Goal: Book appointment/travel/reservation

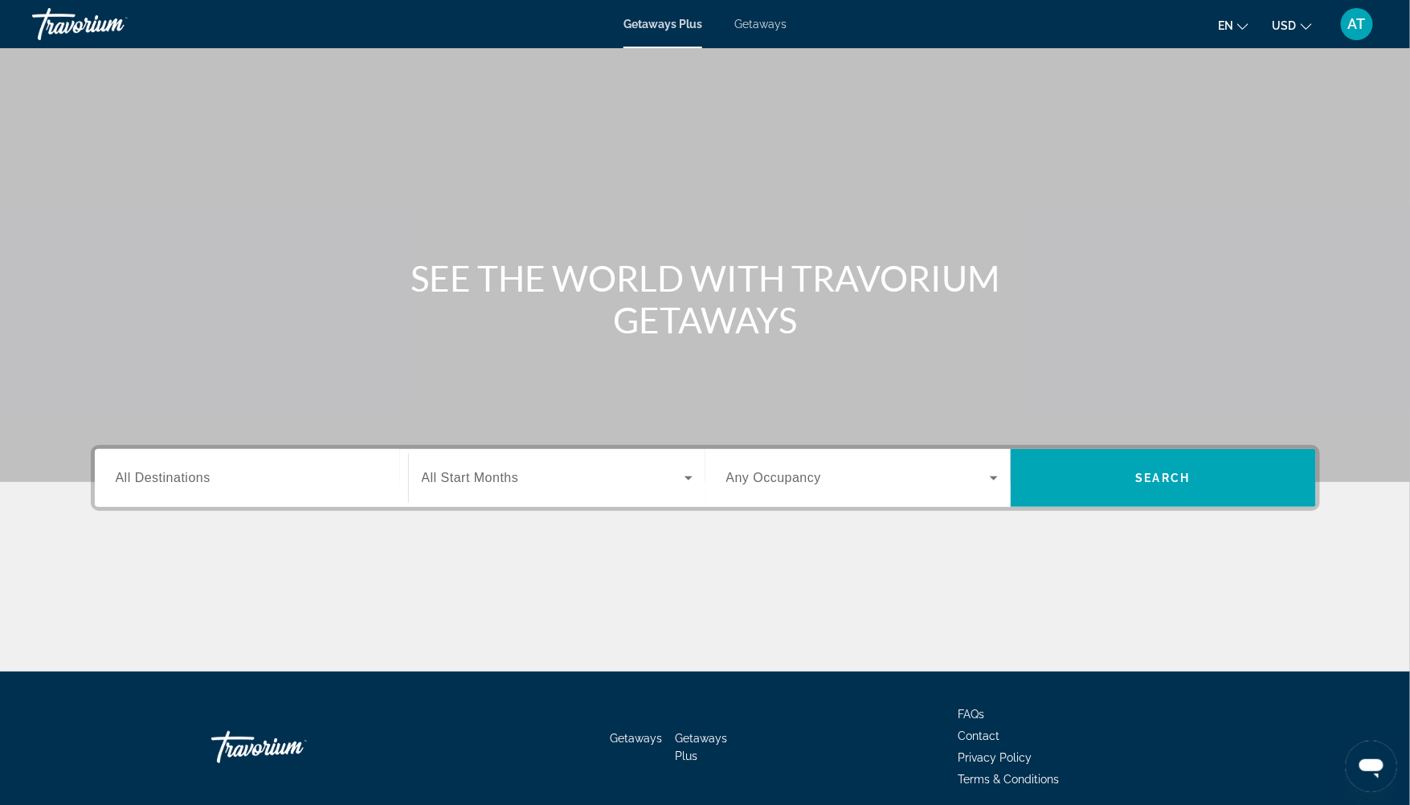
click at [142, 487] on div "Search widget" at bounding box center [251, 478] width 271 height 46
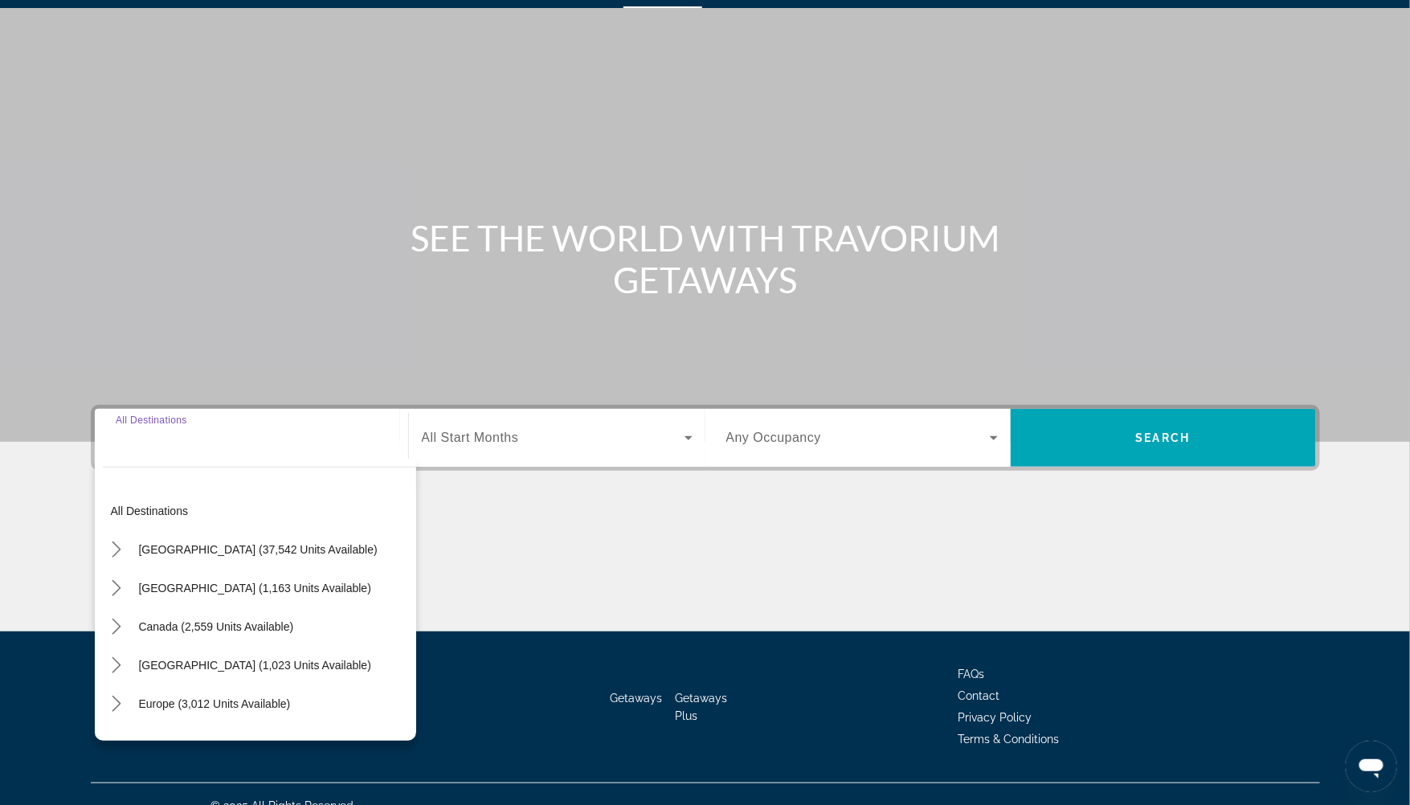
scroll to position [63, 0]
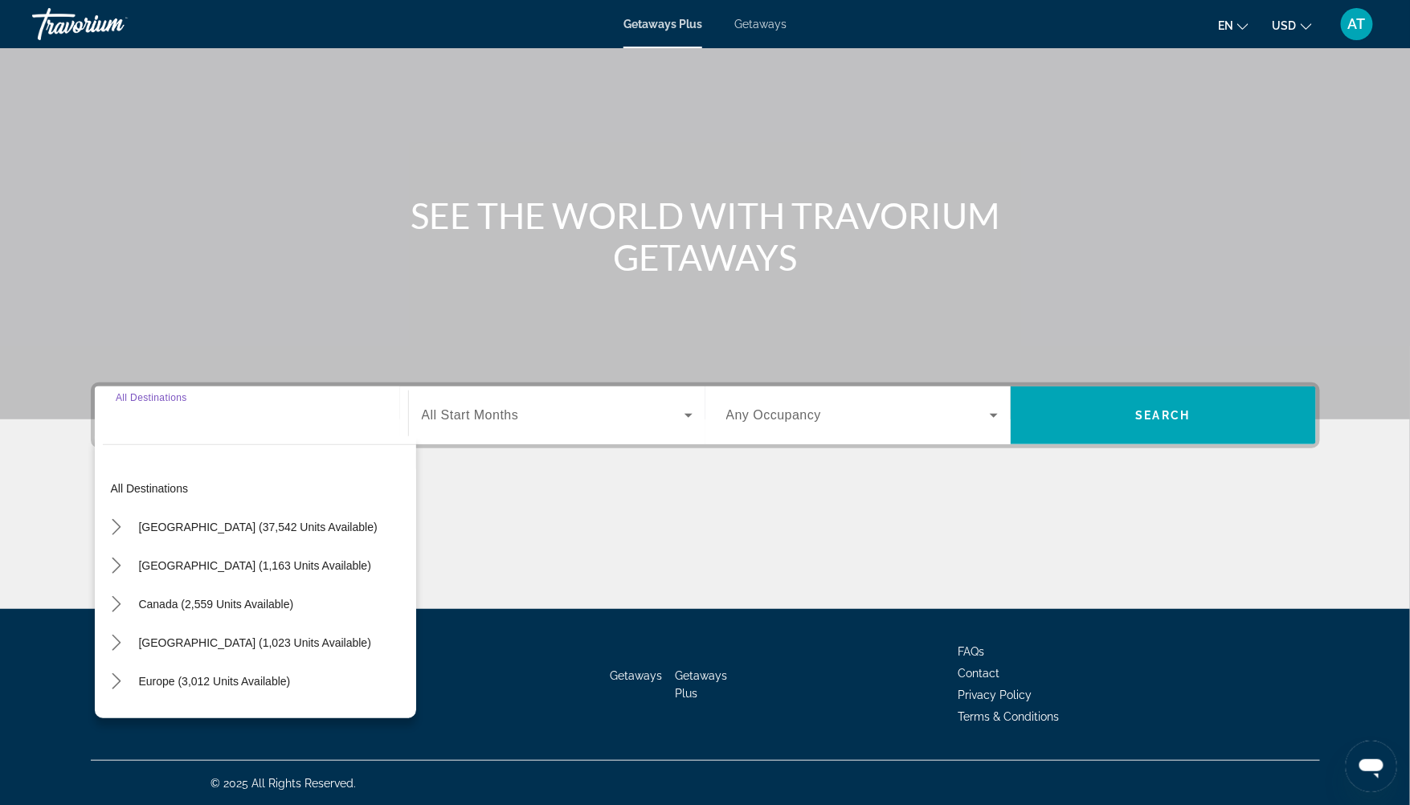
click at [760, 29] on span "Getaways" at bounding box center [760, 24] width 52 height 13
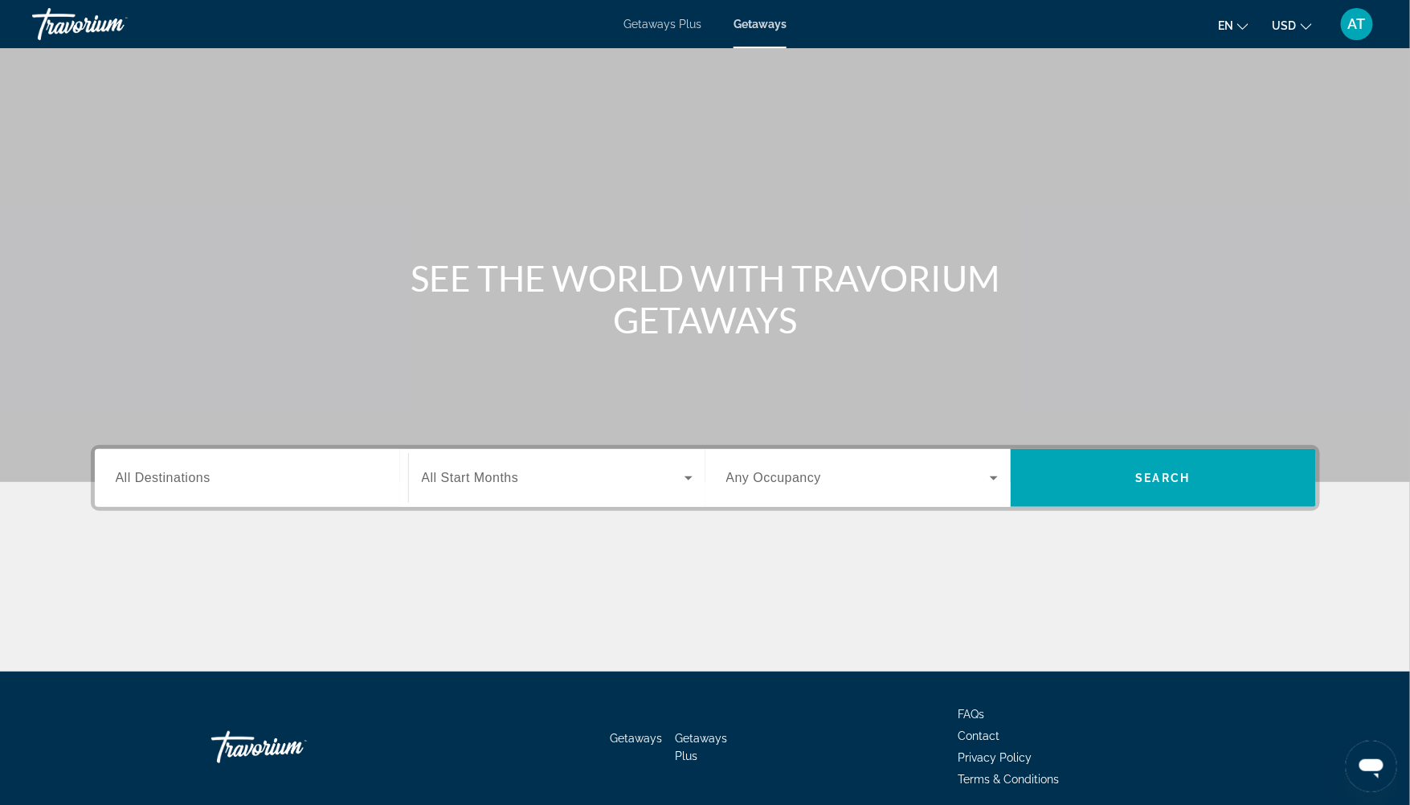
click at [214, 488] on div "Search widget" at bounding box center [251, 478] width 271 height 46
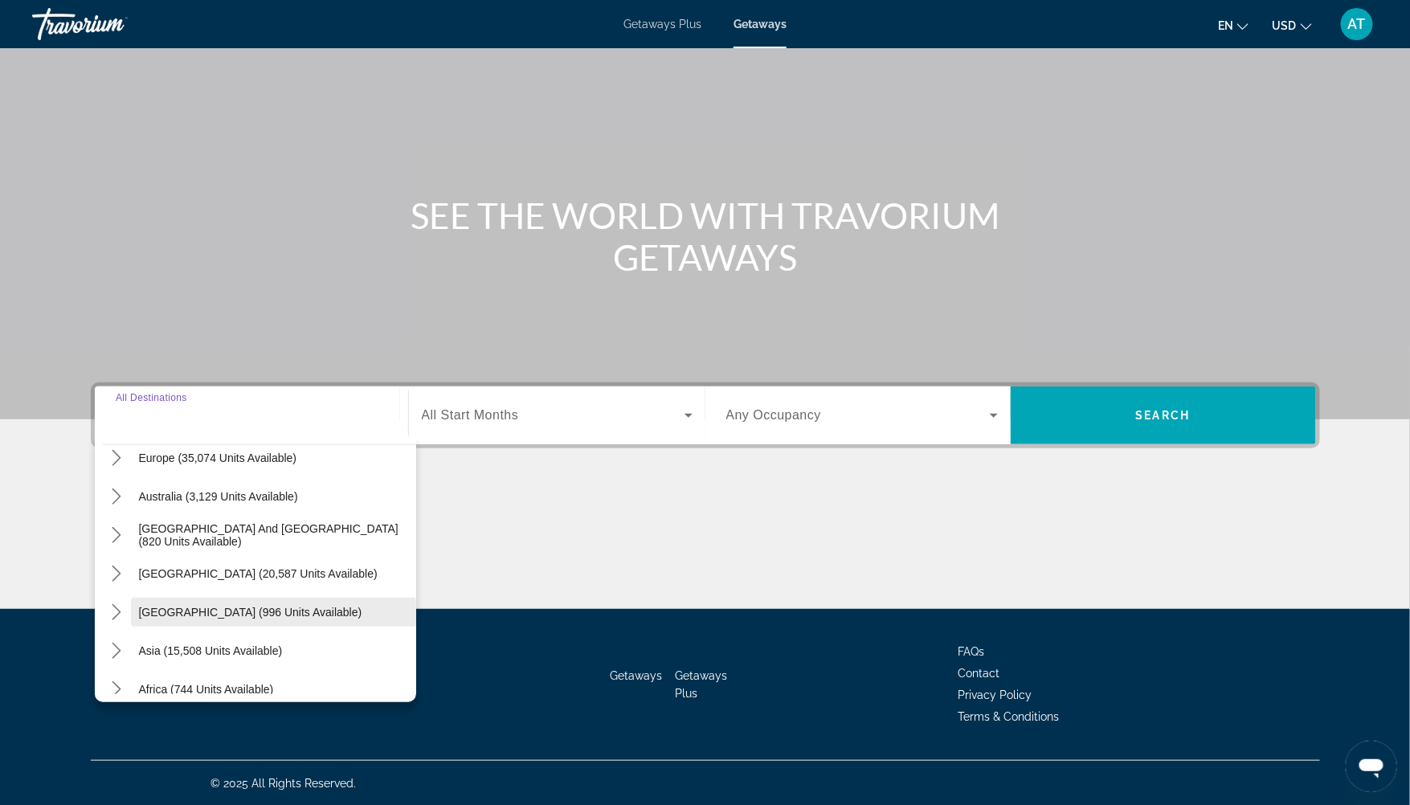
scroll to position [259, 0]
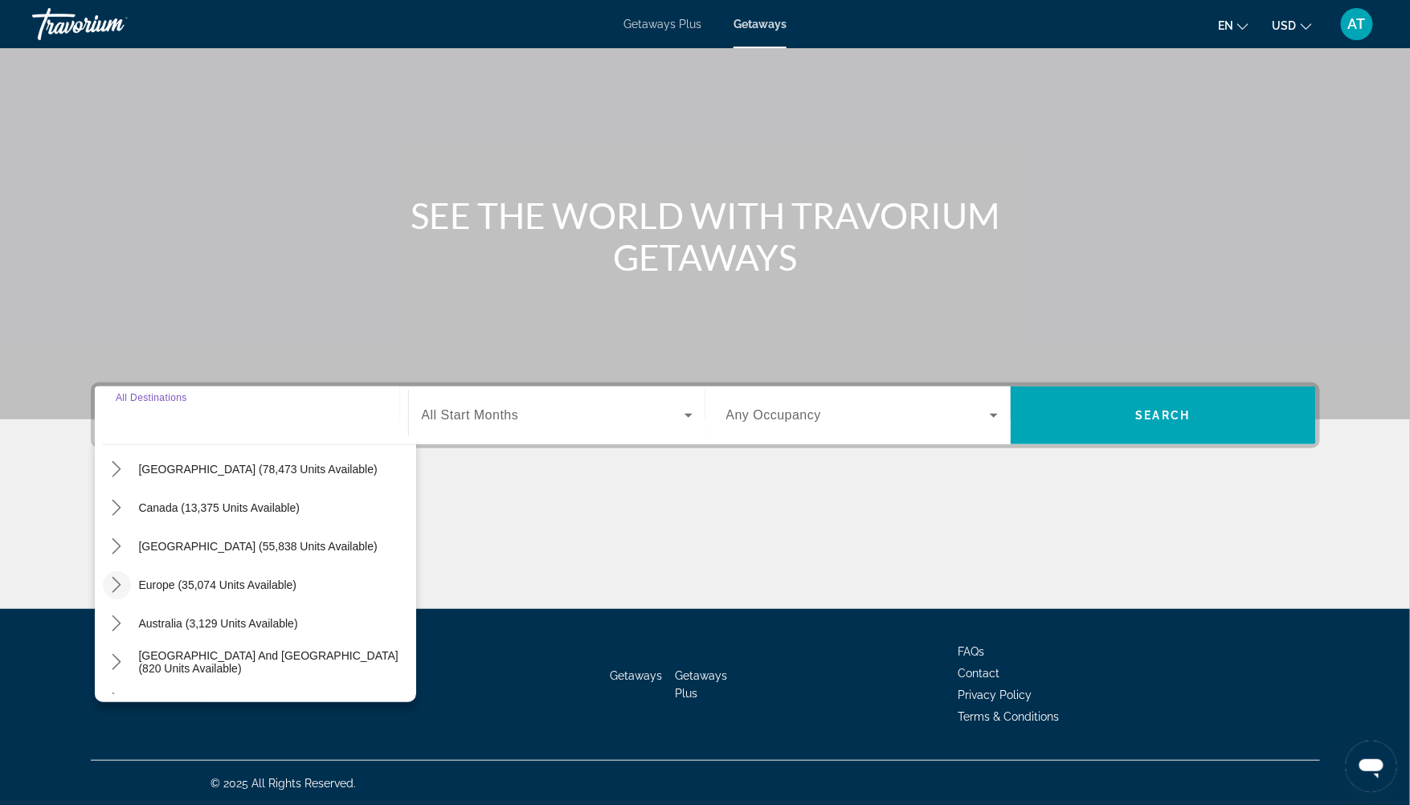
click at [120, 585] on icon "Toggle Europe (35,074 units available) submenu" at bounding box center [116, 585] width 16 height 16
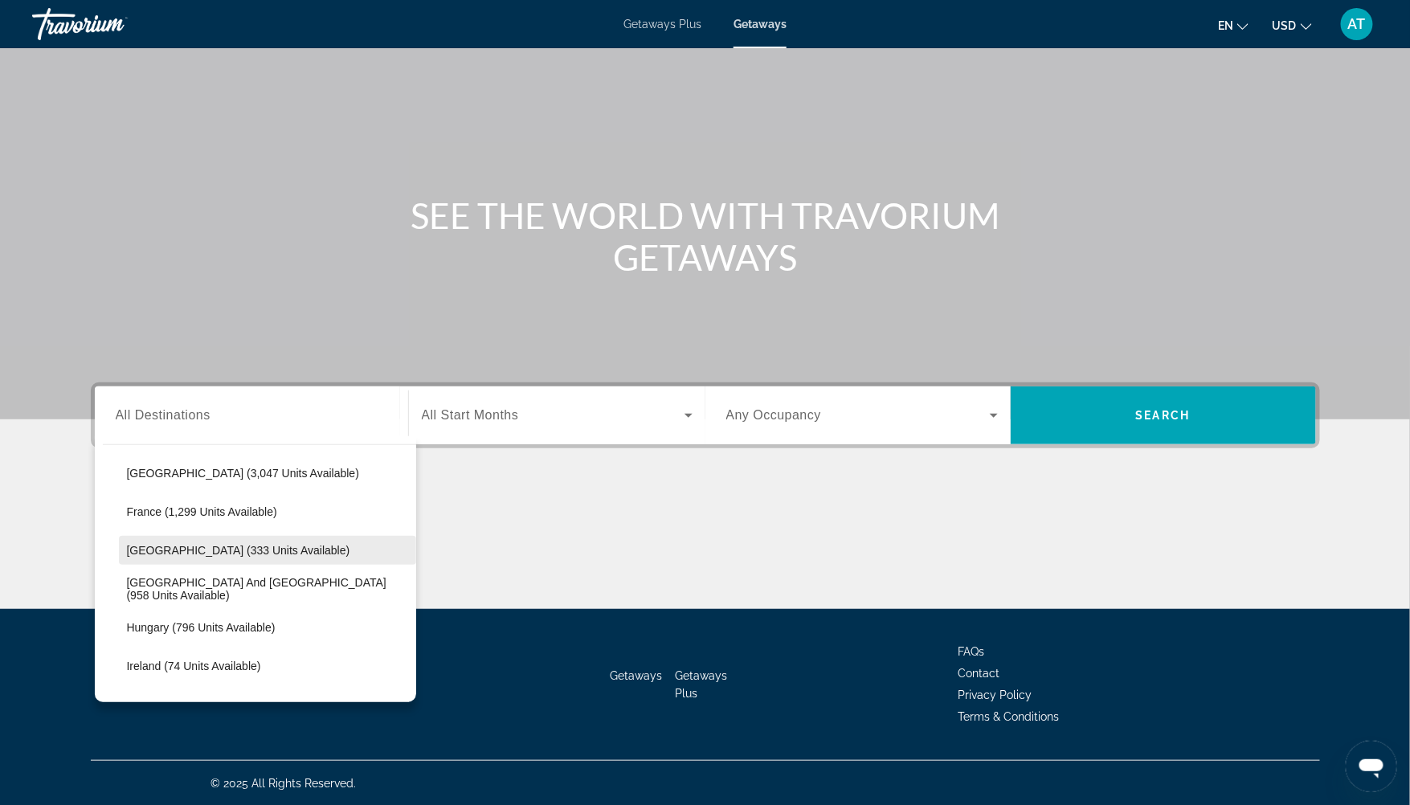
scroll to position [422, 0]
click at [178, 529] on span "Select destination: France (1,299 units available)" at bounding box center [267, 512] width 297 height 39
type input "**********"
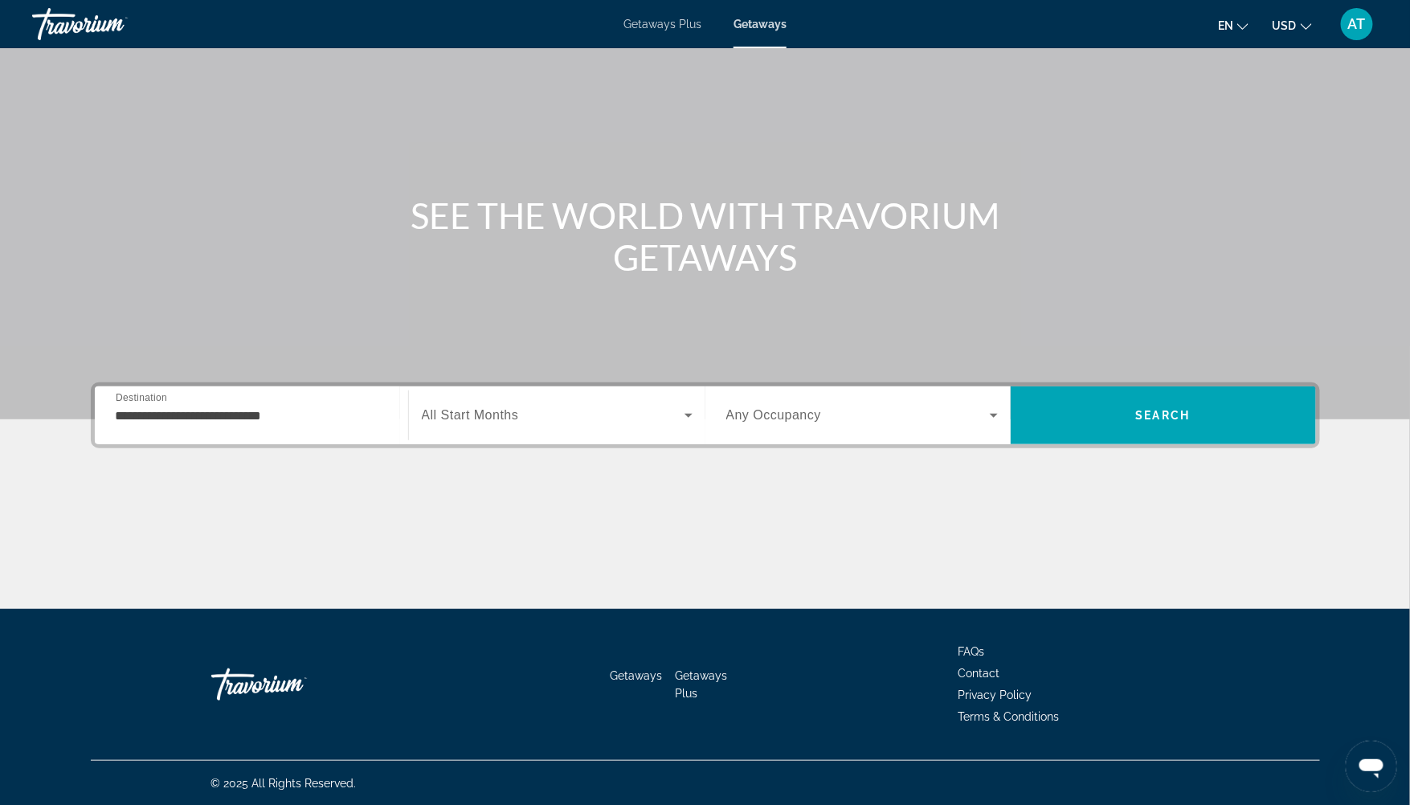
click at [438, 431] on div "Search widget" at bounding box center [557, 415] width 271 height 45
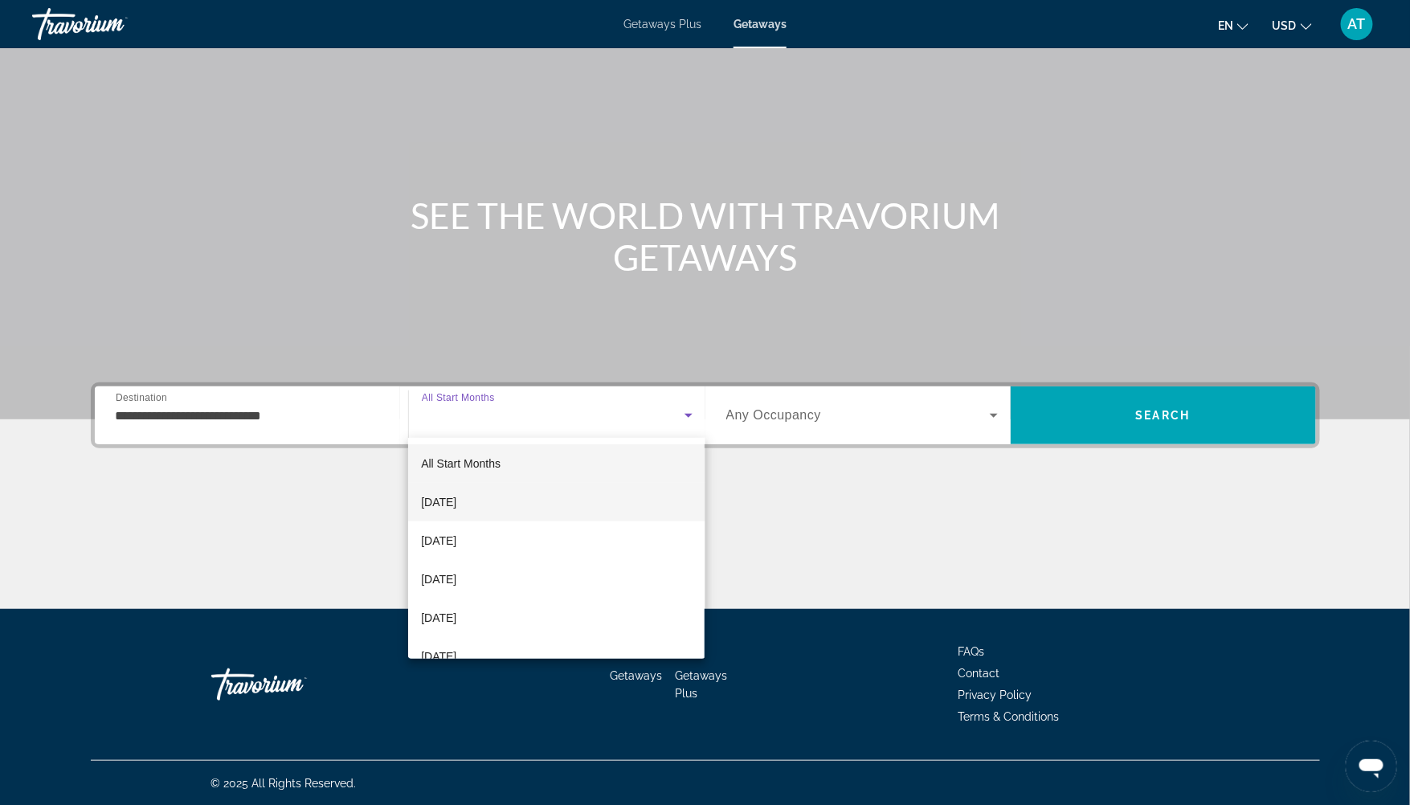
click at [456, 502] on span "[DATE]" at bounding box center [438, 501] width 35 height 19
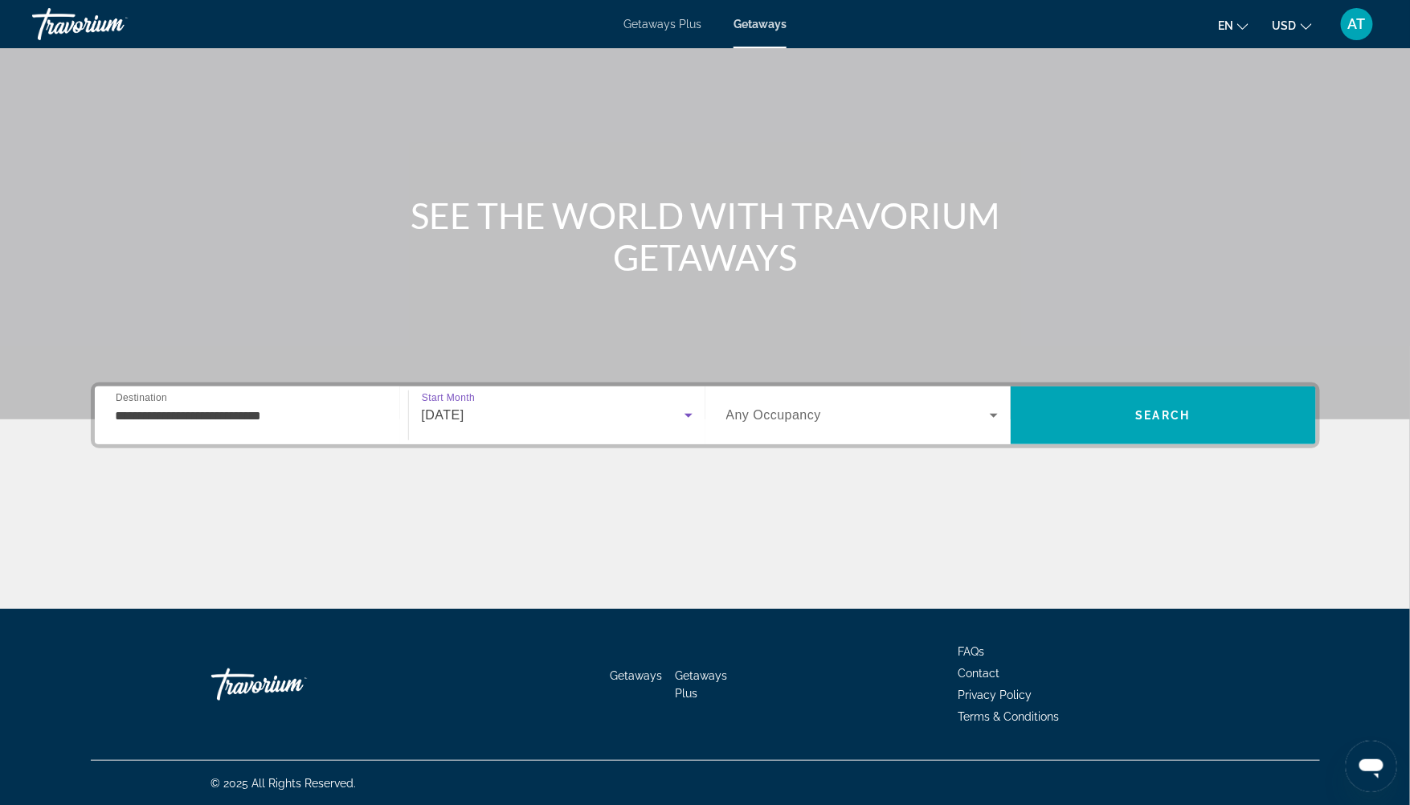
click at [845, 419] on span "Search widget" at bounding box center [857, 415] width 263 height 19
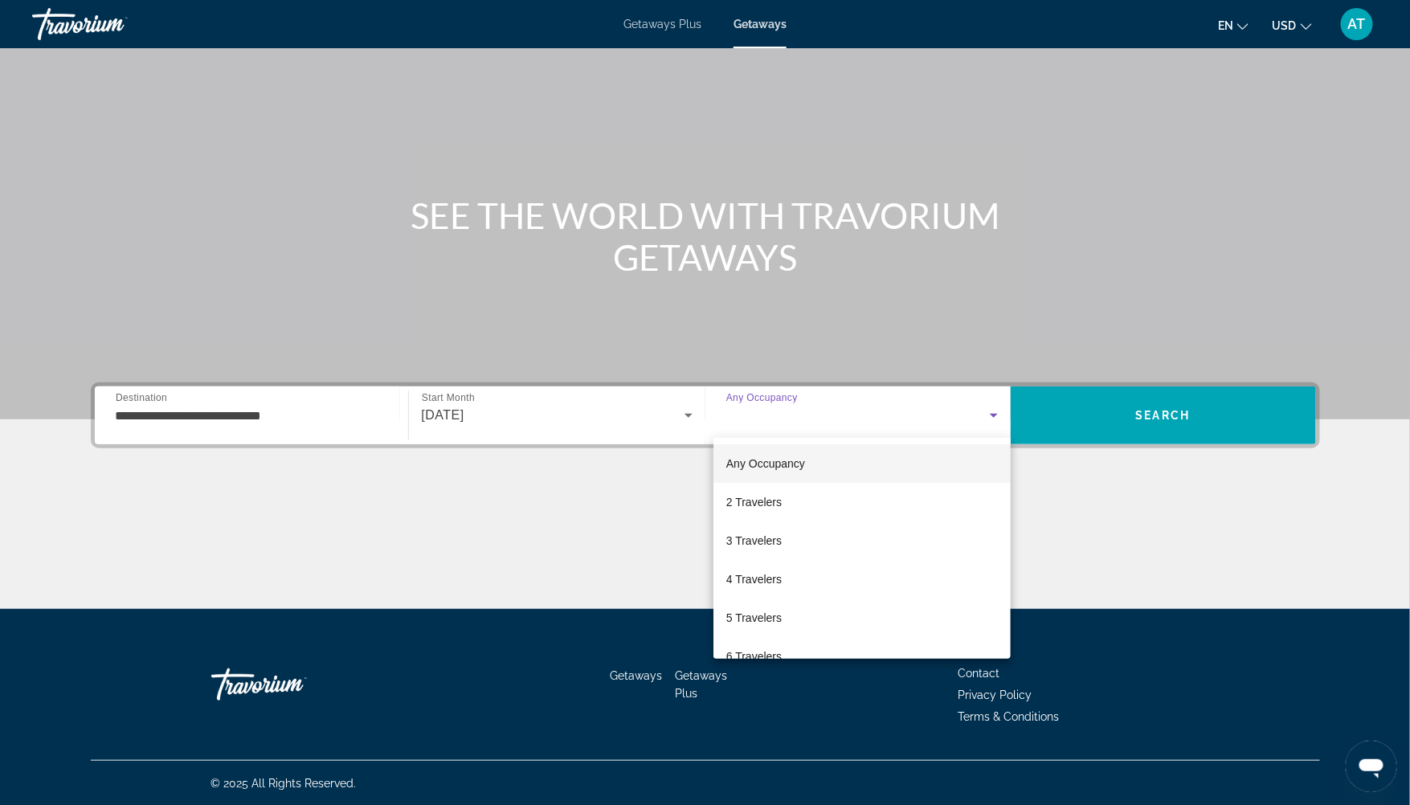
click at [403, 492] on div at bounding box center [705, 402] width 1410 height 805
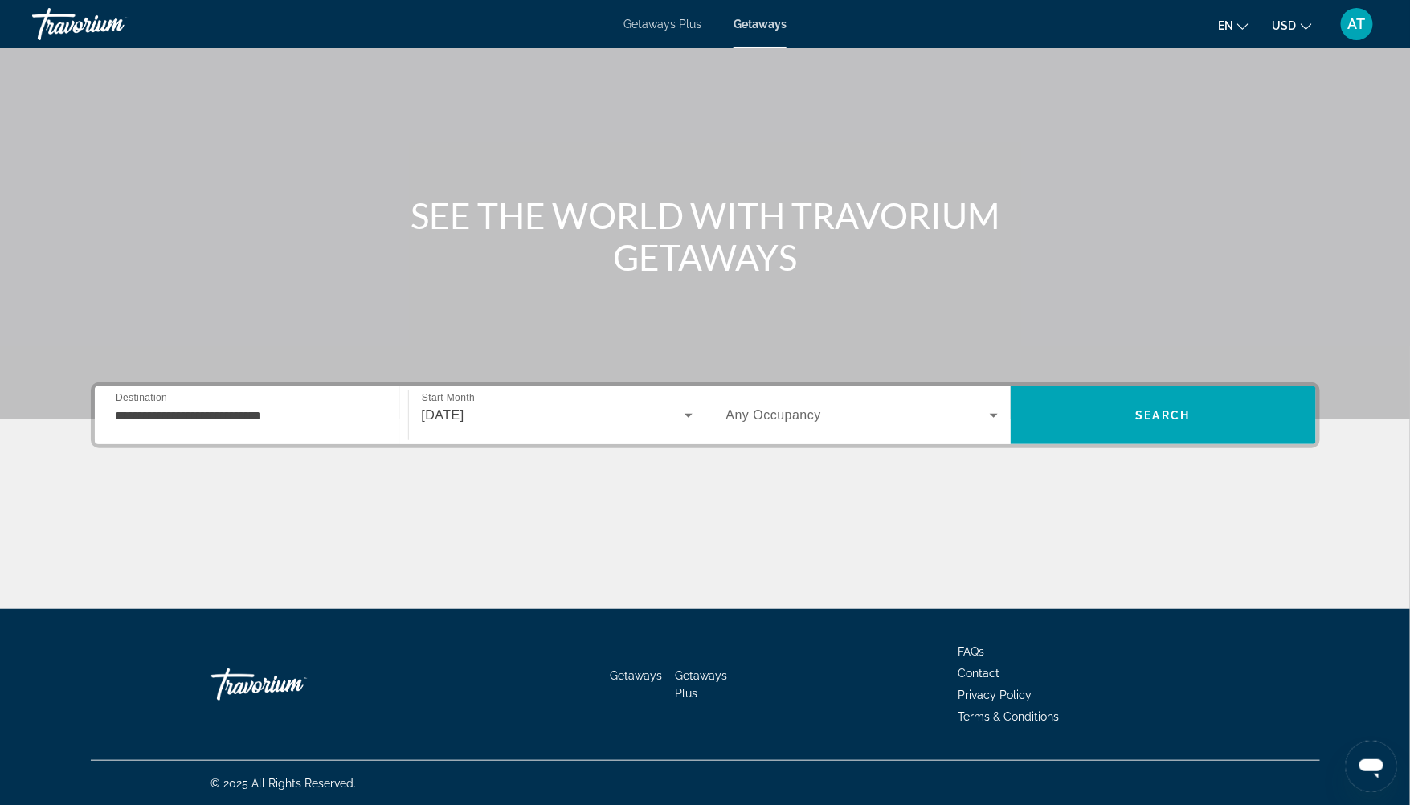
click at [851, 404] on div "Search widget" at bounding box center [861, 415] width 271 height 45
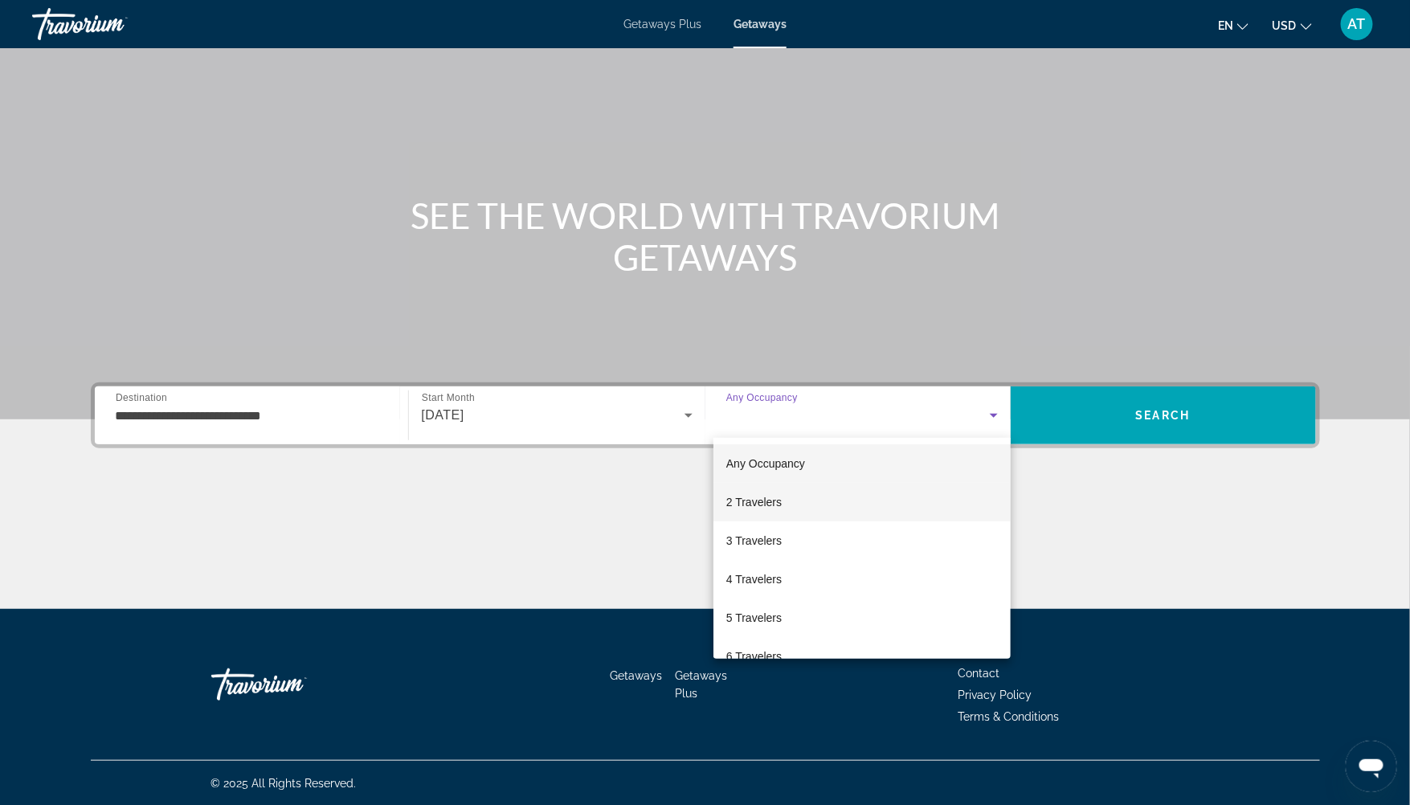
click at [787, 504] on mat-option "2 Travelers" at bounding box center [861, 502] width 297 height 39
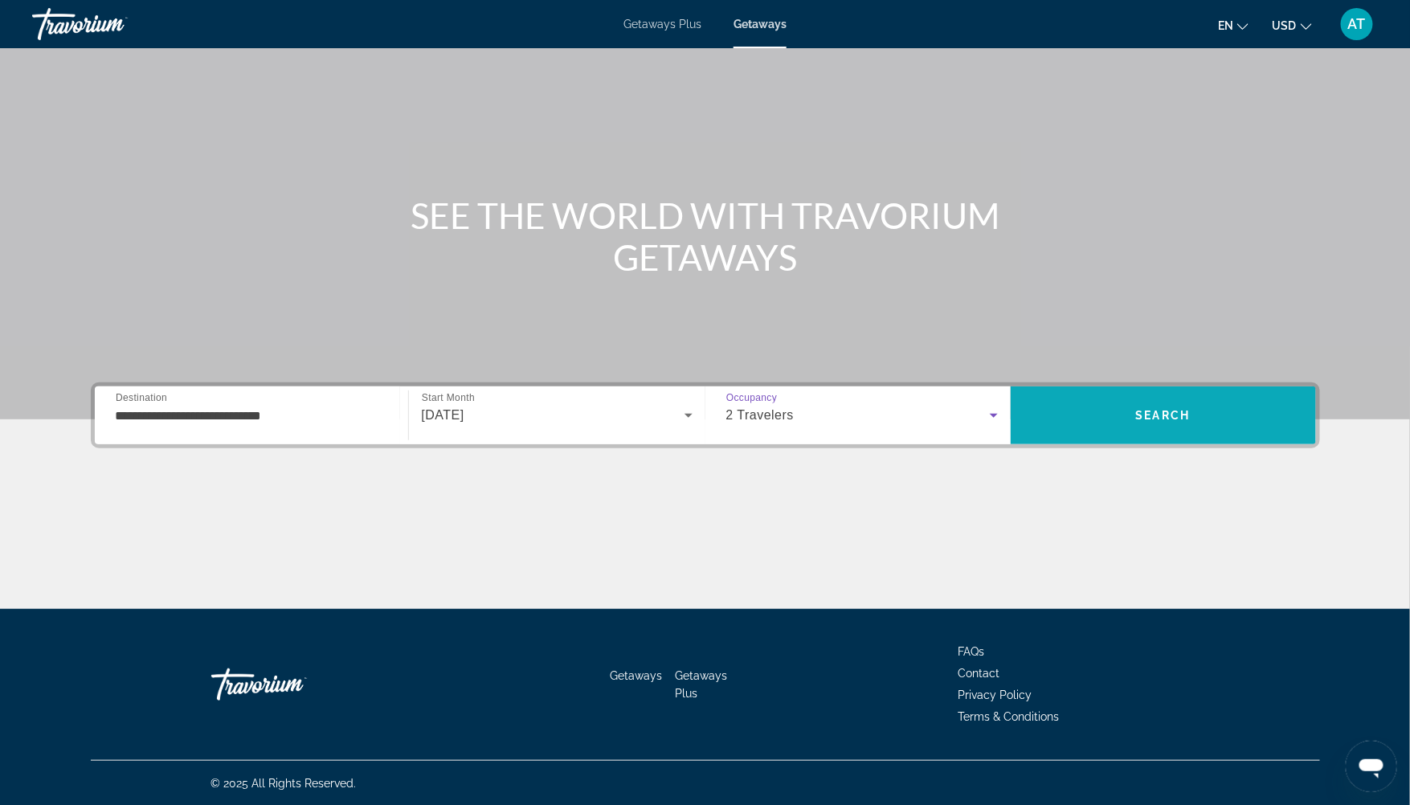
click at [1225, 406] on span "Search" at bounding box center [1162, 415] width 305 height 39
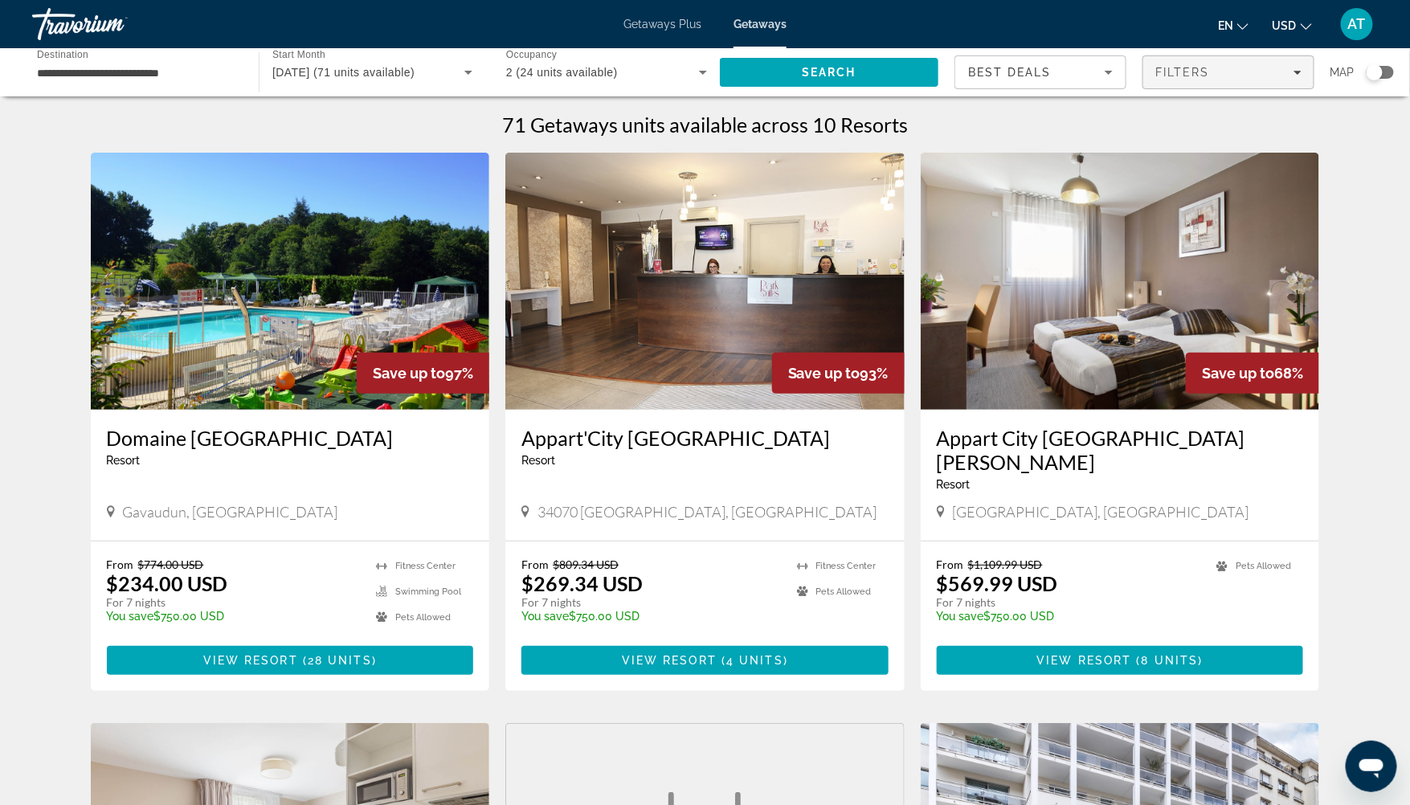
click at [1221, 71] on div "Filters" at bounding box center [1228, 72] width 146 height 13
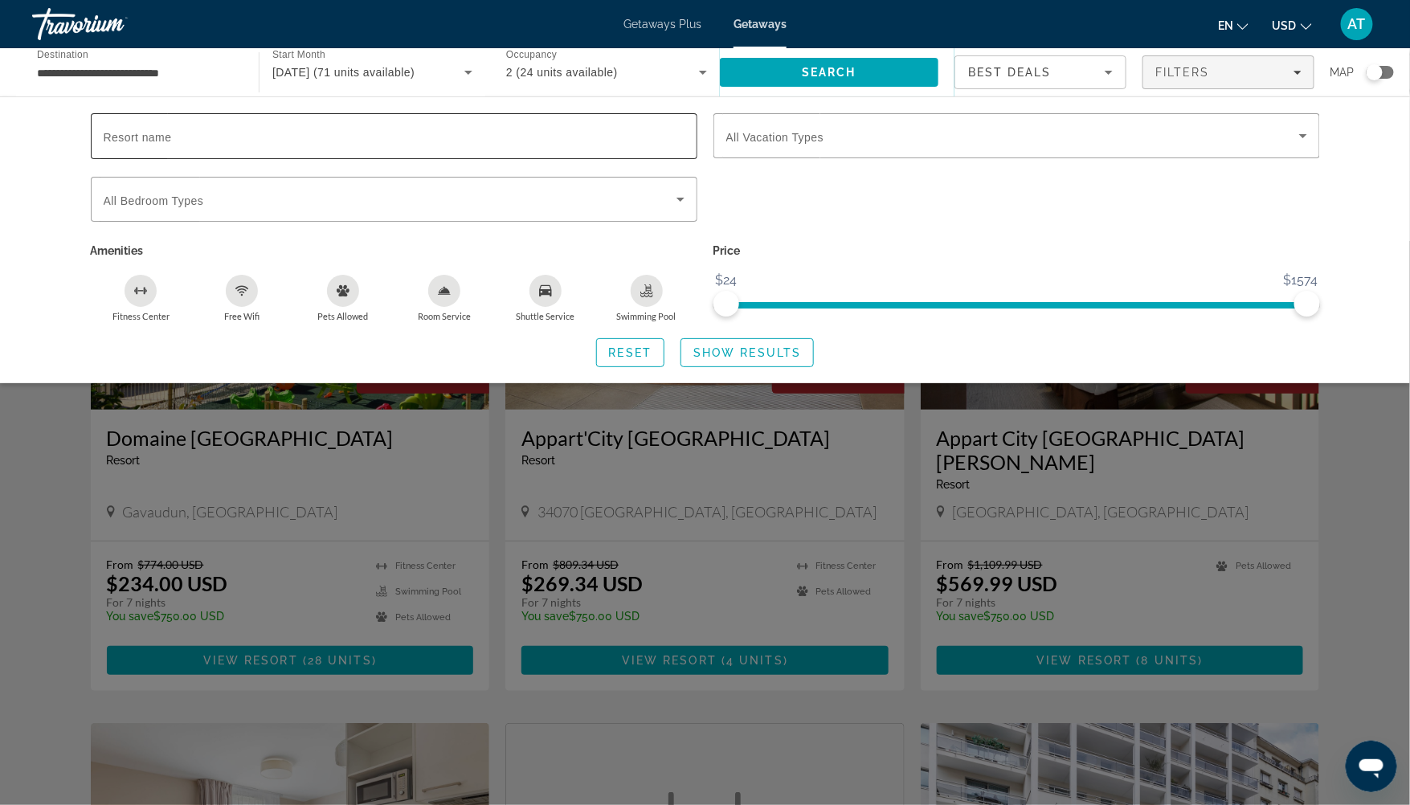
click at [368, 137] on input "Resort name" at bounding box center [394, 136] width 581 height 19
type input "**********"
click at [779, 337] on span "Search widget" at bounding box center [747, 352] width 132 height 39
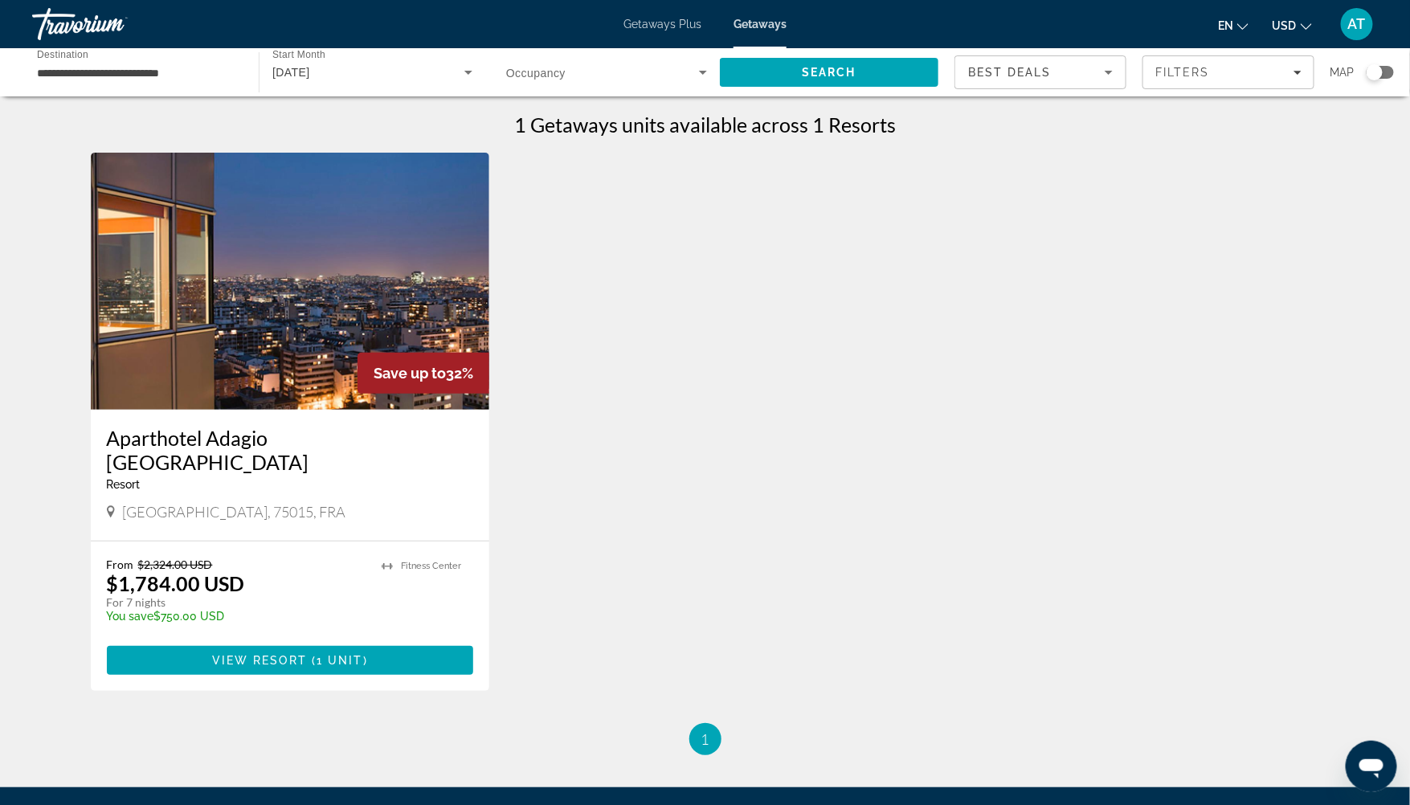
click at [249, 313] on img "Main content" at bounding box center [290, 281] width 399 height 257
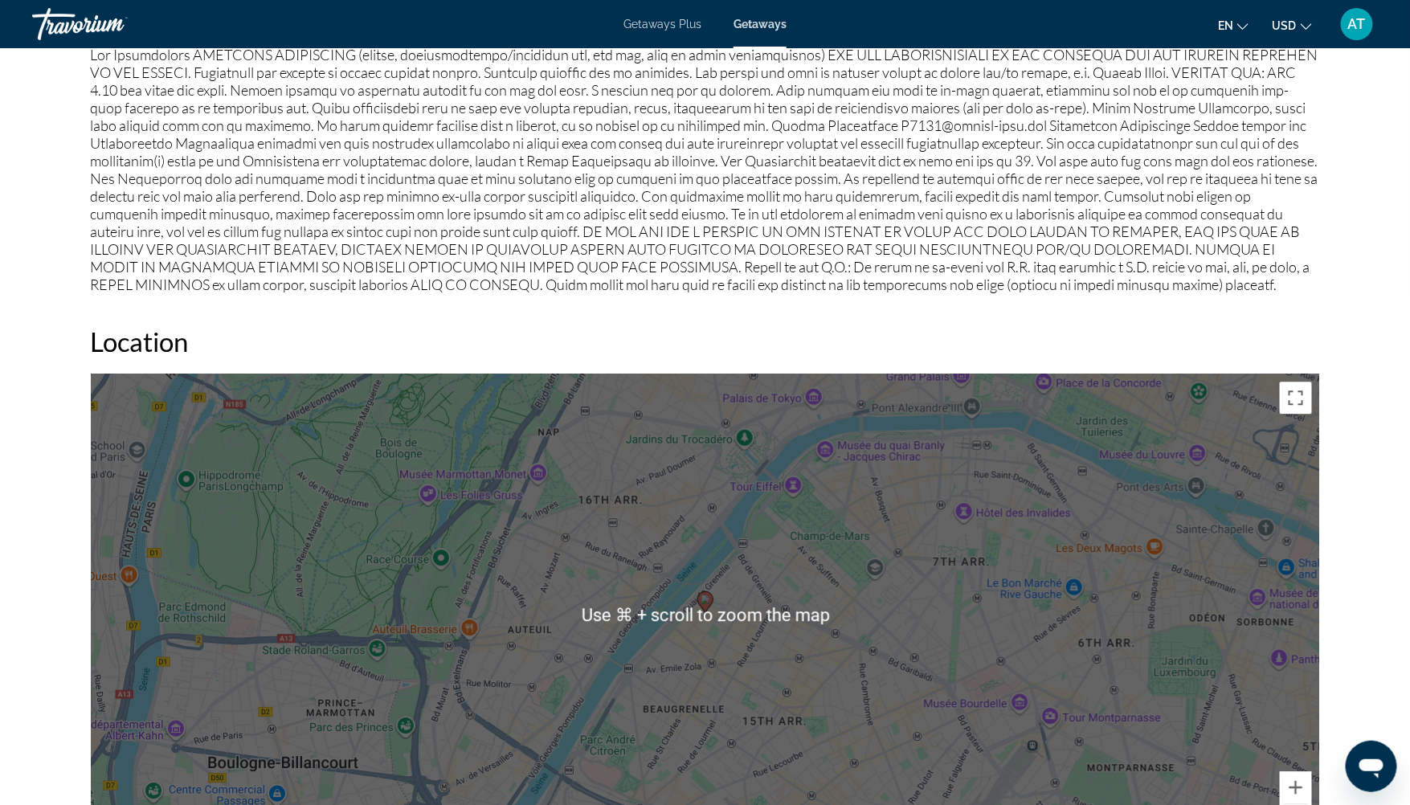
scroll to position [1442, 0]
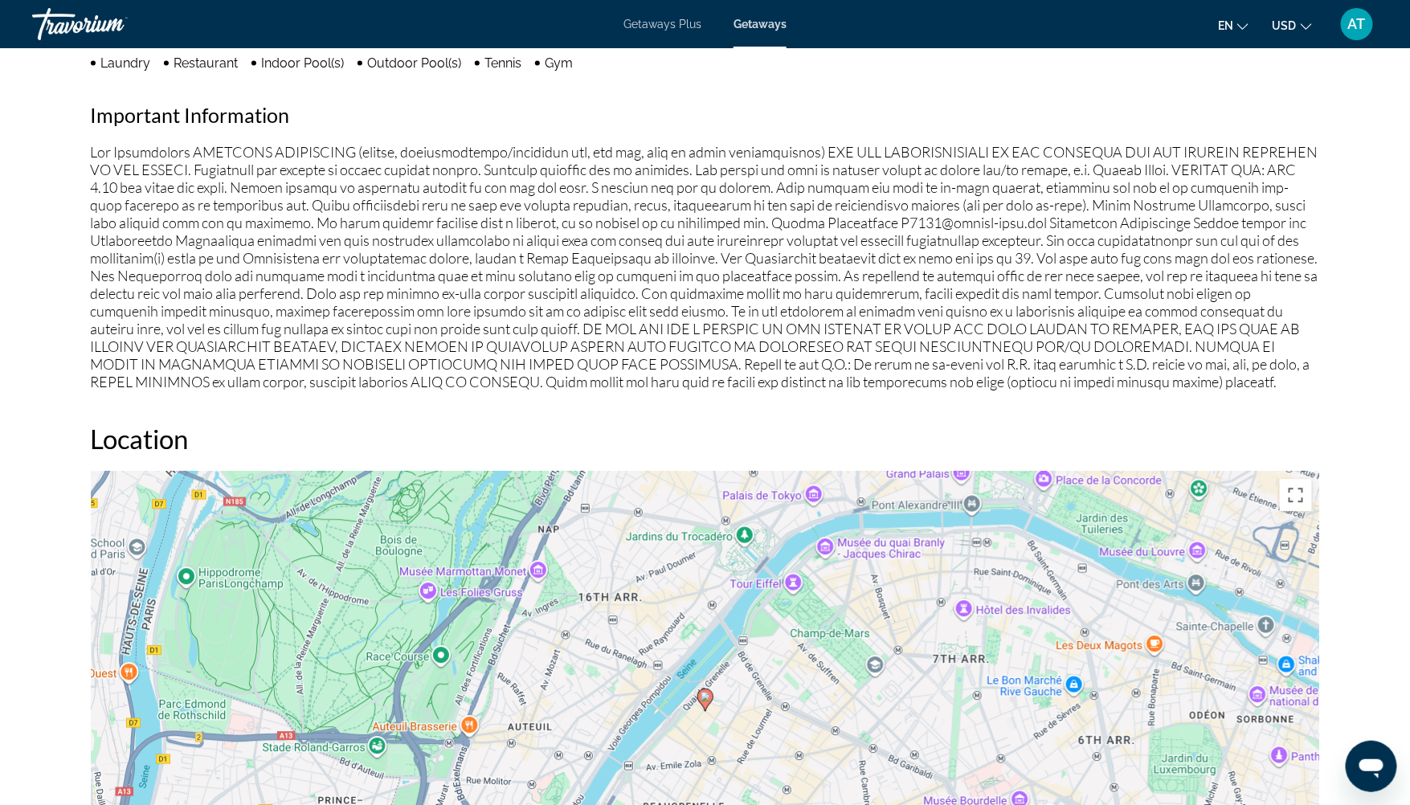
click at [962, 398] on div "Overview Type Resort All-Inclusive No All-Inclusive Address [STREET_ADDRESS] De…" at bounding box center [705, 401] width 1245 height 2465
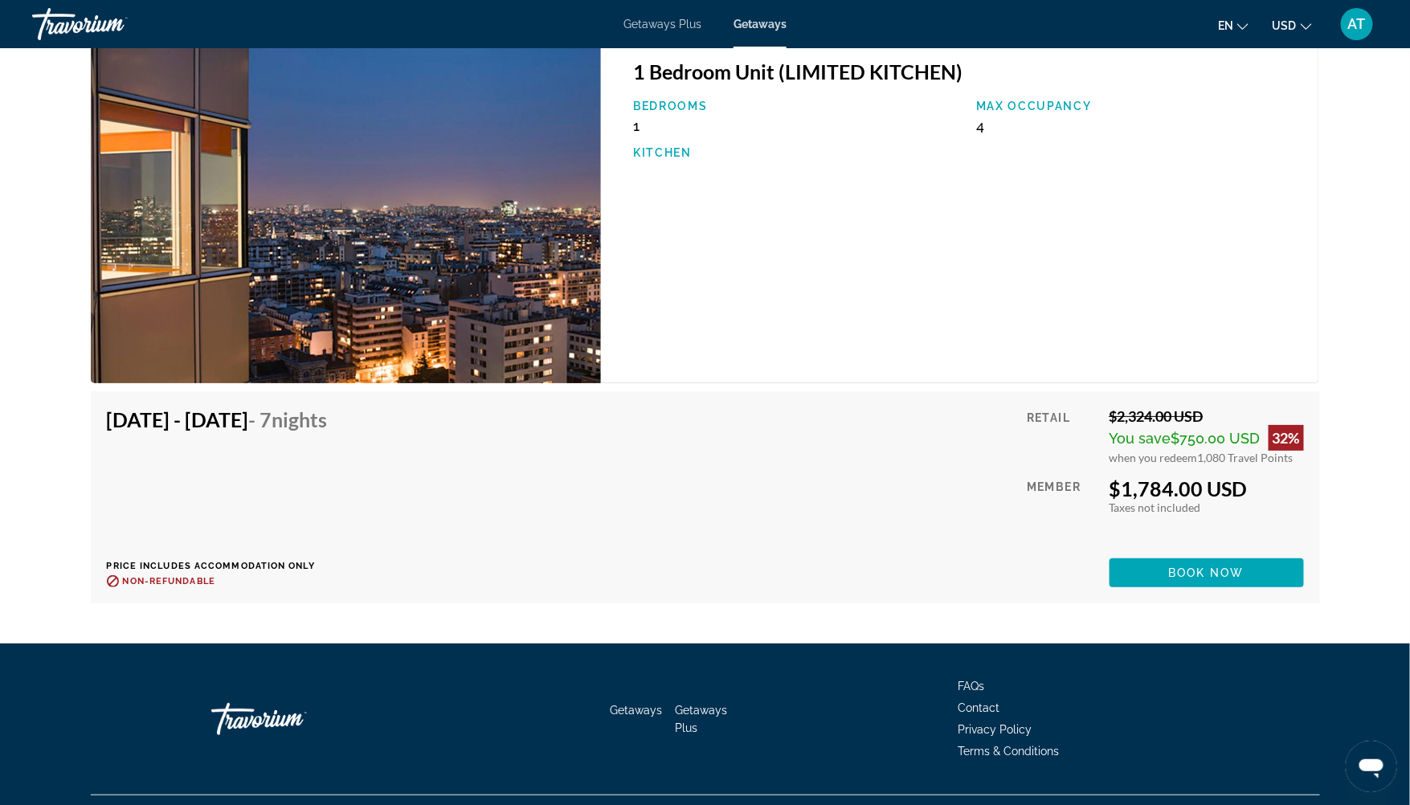
scroll to position [2450, 0]
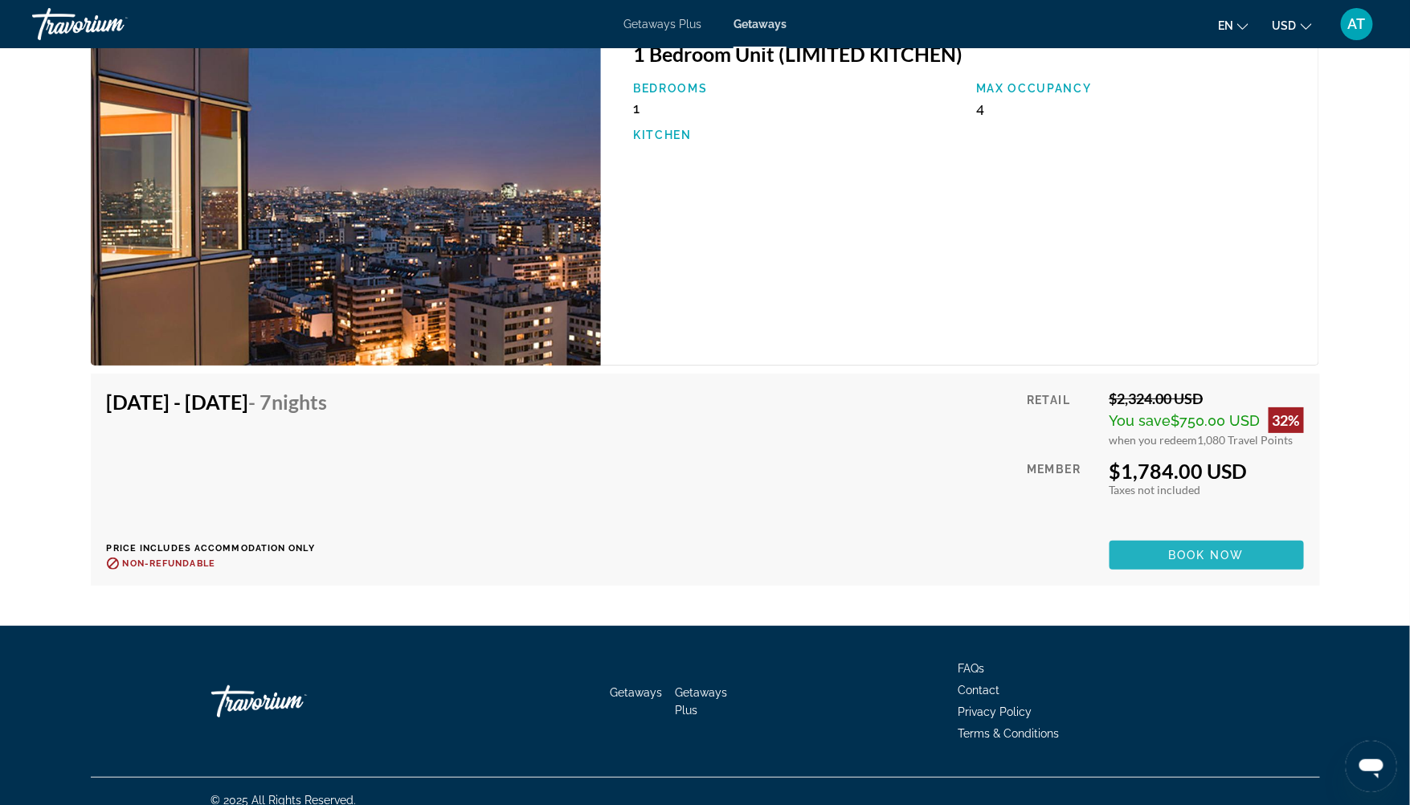
click at [1201, 549] on span "Book now" at bounding box center [1206, 555] width 76 height 13
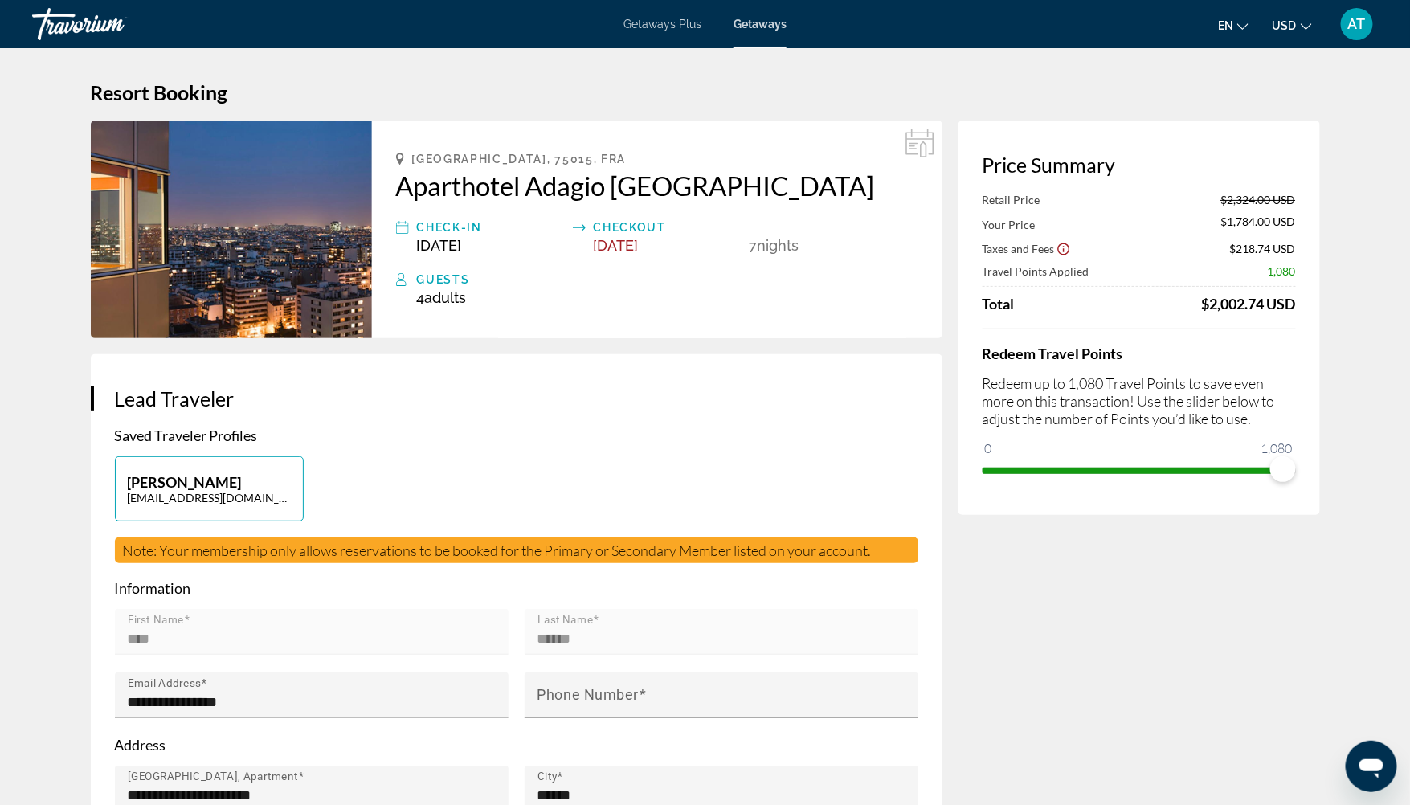
click at [656, 183] on h2 "Aparthotel Adagio [GEOGRAPHIC_DATA]" at bounding box center [657, 185] width 522 height 32
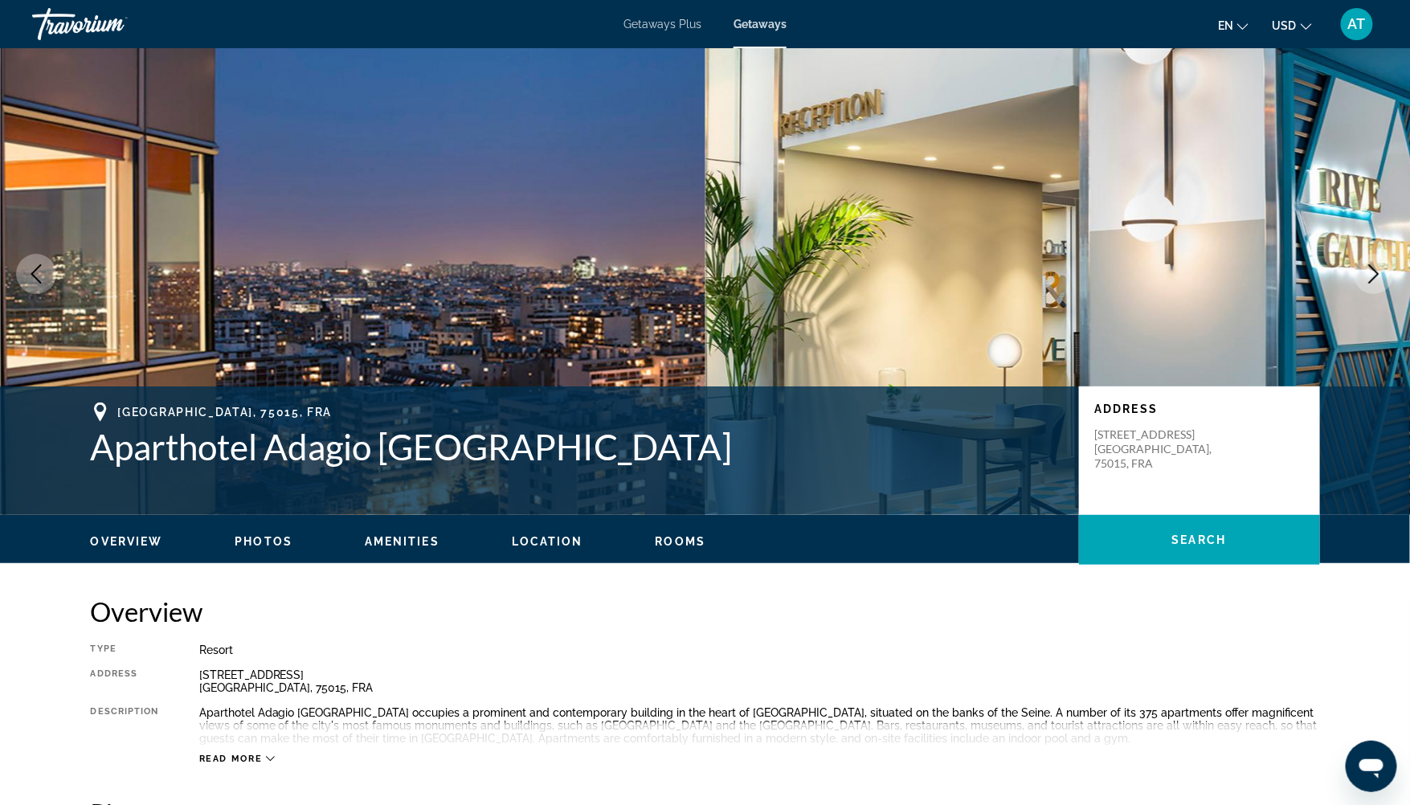
scroll to position [34, 0]
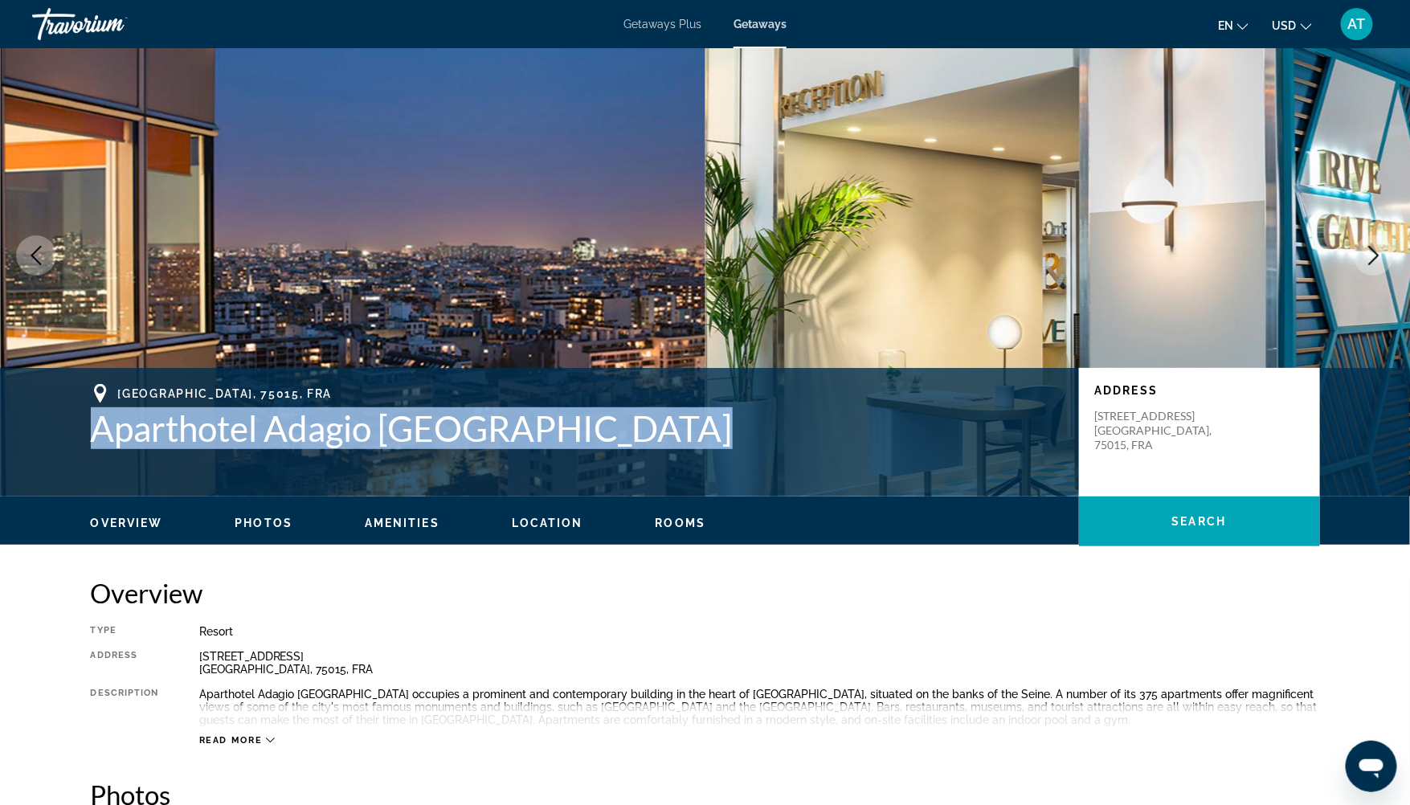
drag, startPoint x: 642, startPoint y: 431, endPoint x: 131, endPoint y: 406, distance: 511.5
click at [131, 407] on h1 "Aparthotel Adagio [GEOGRAPHIC_DATA]" at bounding box center [577, 428] width 972 height 42
copy h1 "Aparthotel Adagio [GEOGRAPHIC_DATA]"
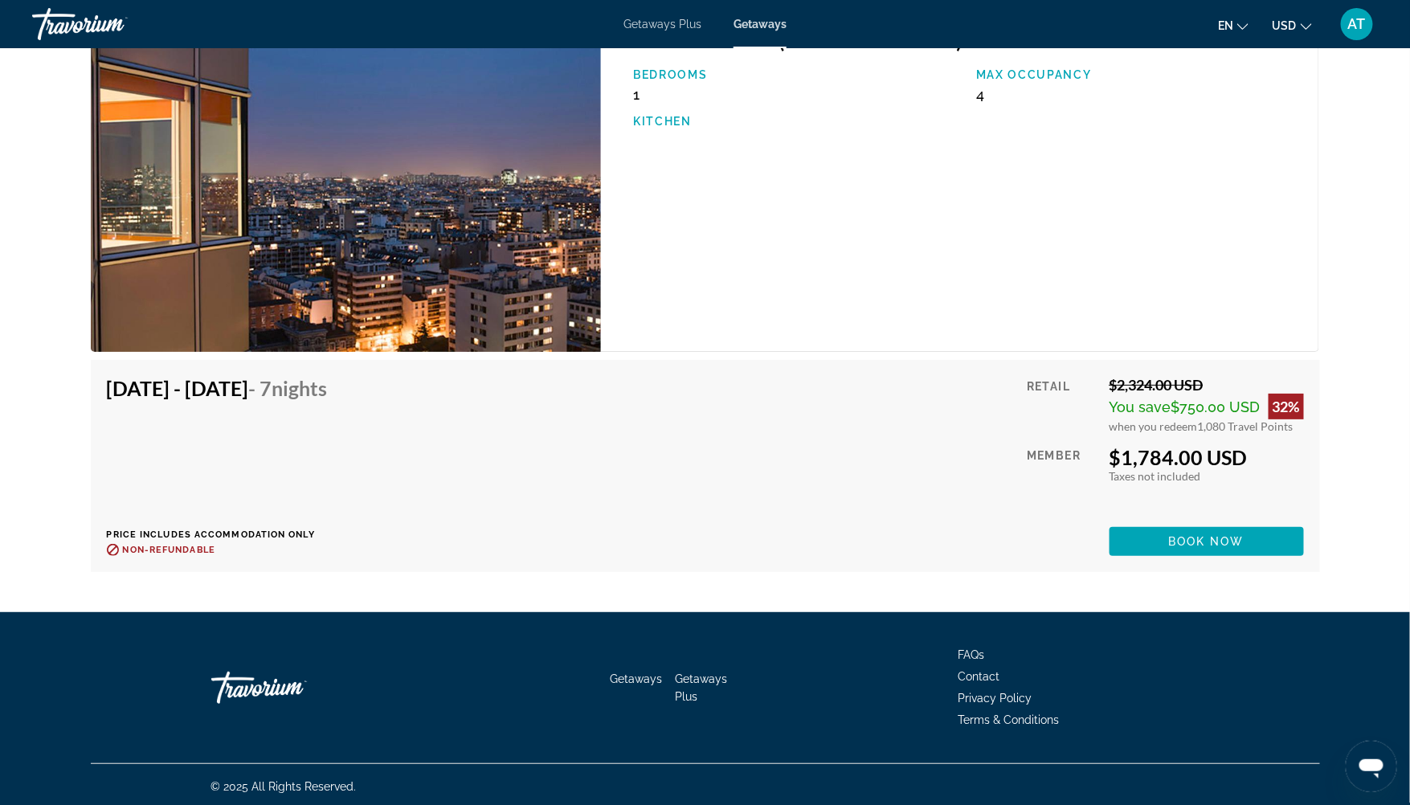
scroll to position [2463, 0]
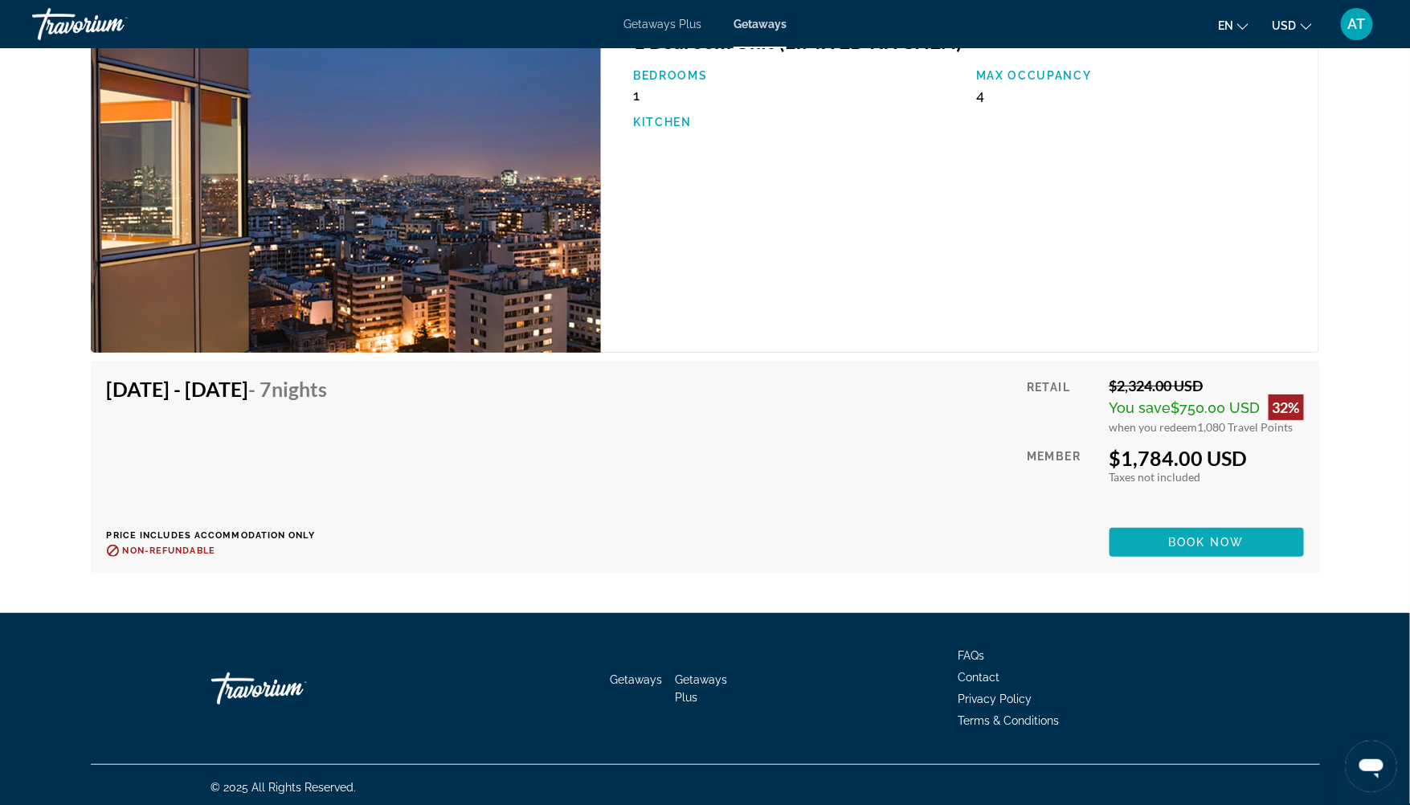
click at [1218, 540] on span "Book now" at bounding box center [1206, 542] width 76 height 13
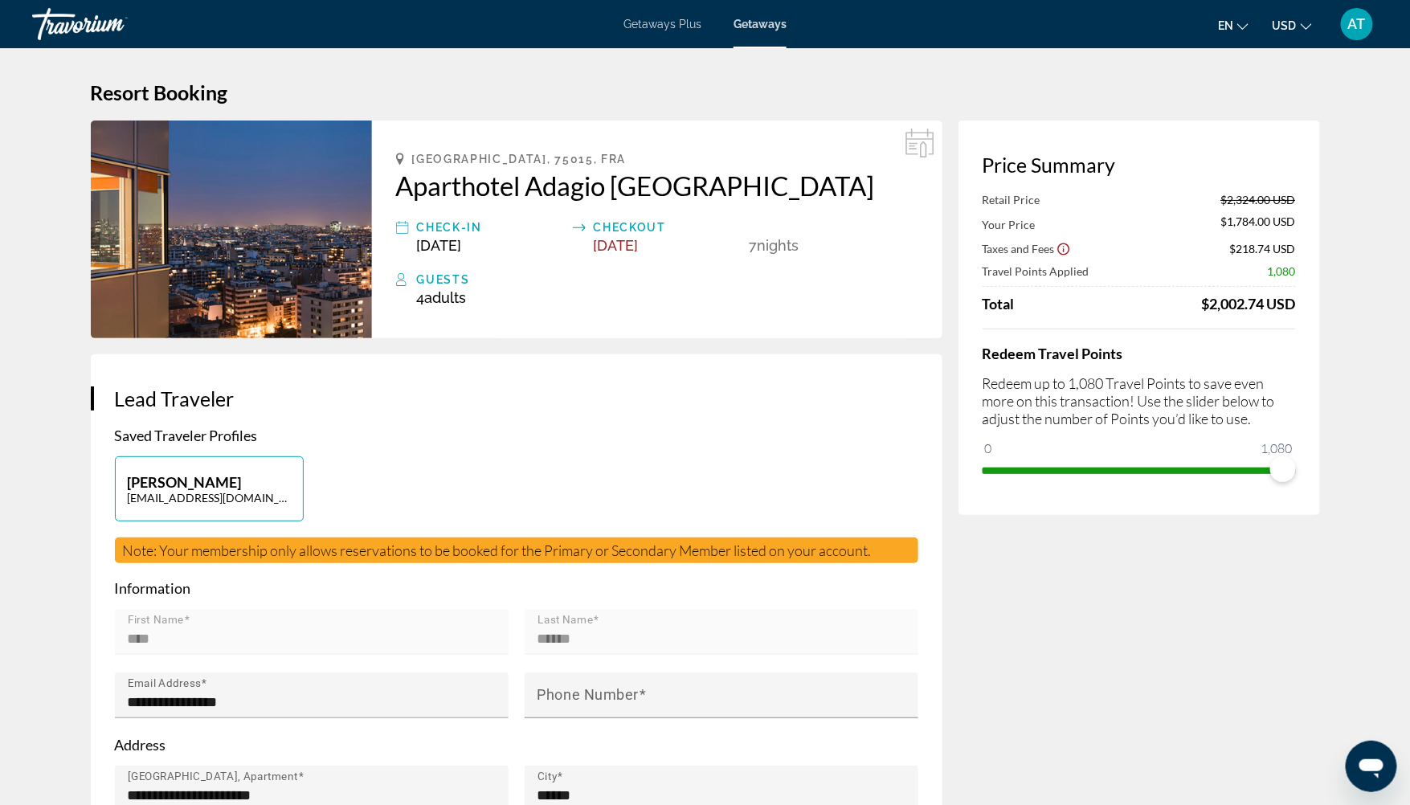
click at [684, 320] on div "[GEOGRAPHIC_DATA], 75015, FRA Aparthotel [GEOGRAPHIC_DATA] Check-In [DATE] Chec…" at bounding box center [657, 229] width 570 height 218
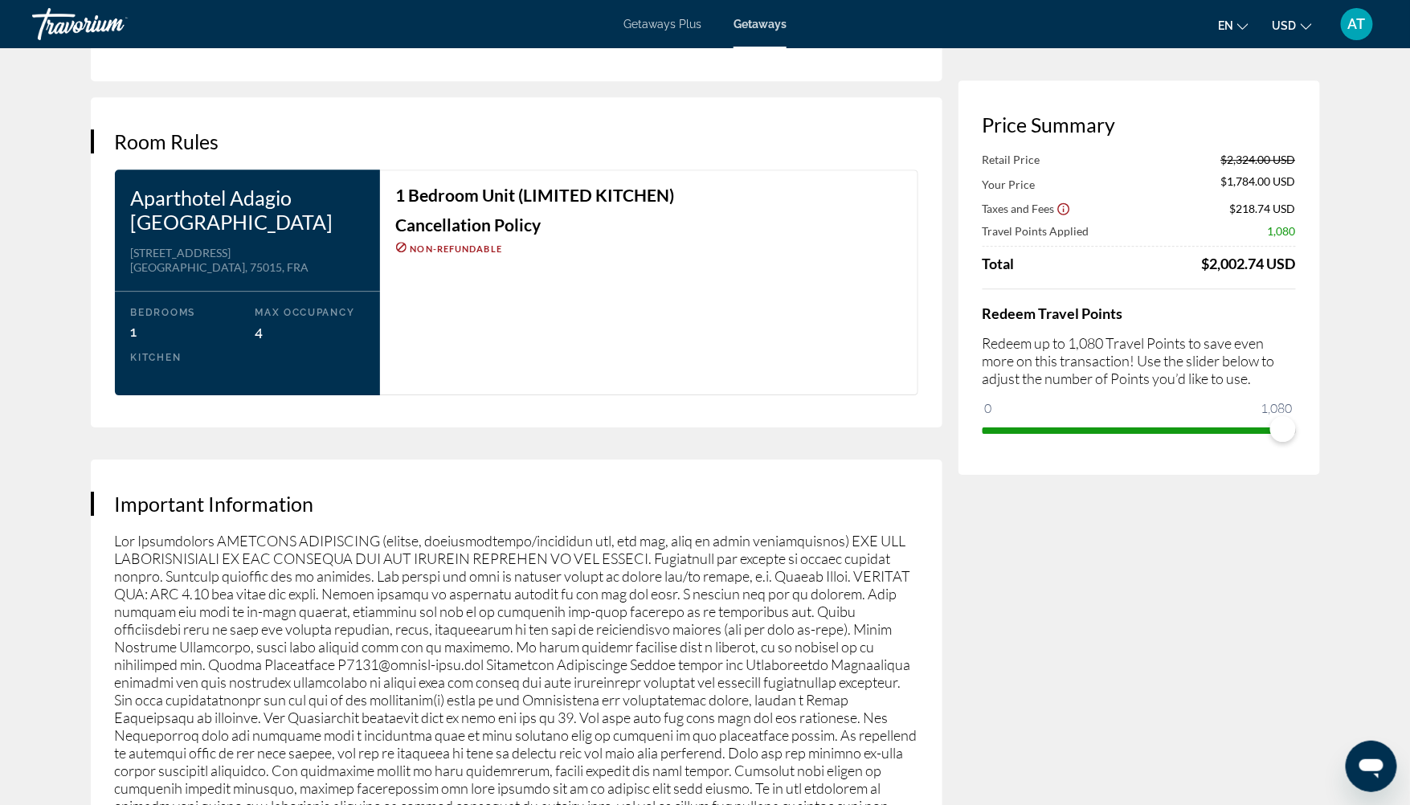
scroll to position [1908, 0]
